Goal: Task Accomplishment & Management: Use online tool/utility

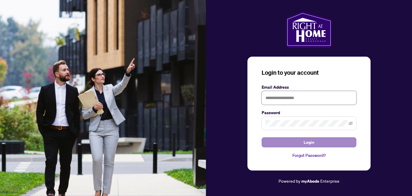
type input "**********"
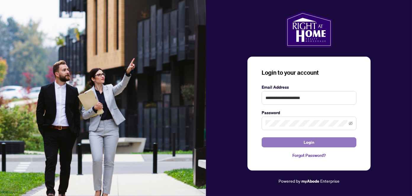
click at [294, 142] on button "Login" at bounding box center [309, 142] width 95 height 10
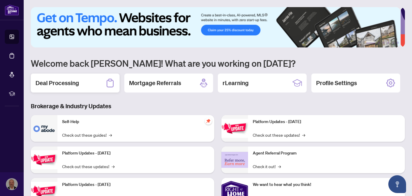
click at [76, 84] on h2 "Deal Processing" at bounding box center [58, 83] width 44 height 8
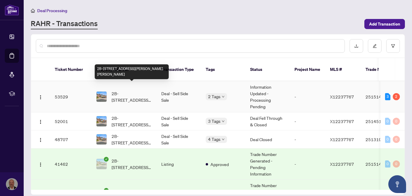
click at [120, 90] on span "2B-[STREET_ADDRESS][PERSON_NAME][PERSON_NAME]" at bounding box center [132, 96] width 40 height 13
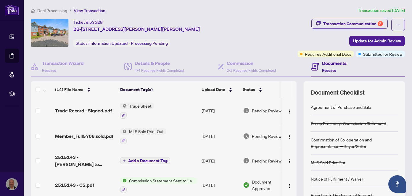
click at [136, 105] on span "Trade Sheet" at bounding box center [140, 105] width 27 height 7
click at [65, 111] on span "Trade Record - Signed.pdf" at bounding box center [83, 110] width 57 height 7
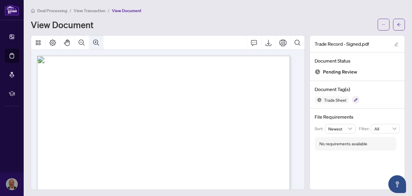
click at [95, 43] on icon "Zoom In" at bounding box center [96, 42] width 7 height 7
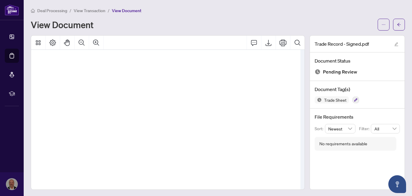
scroll to position [30, 32]
